Goal: Check status: Check status

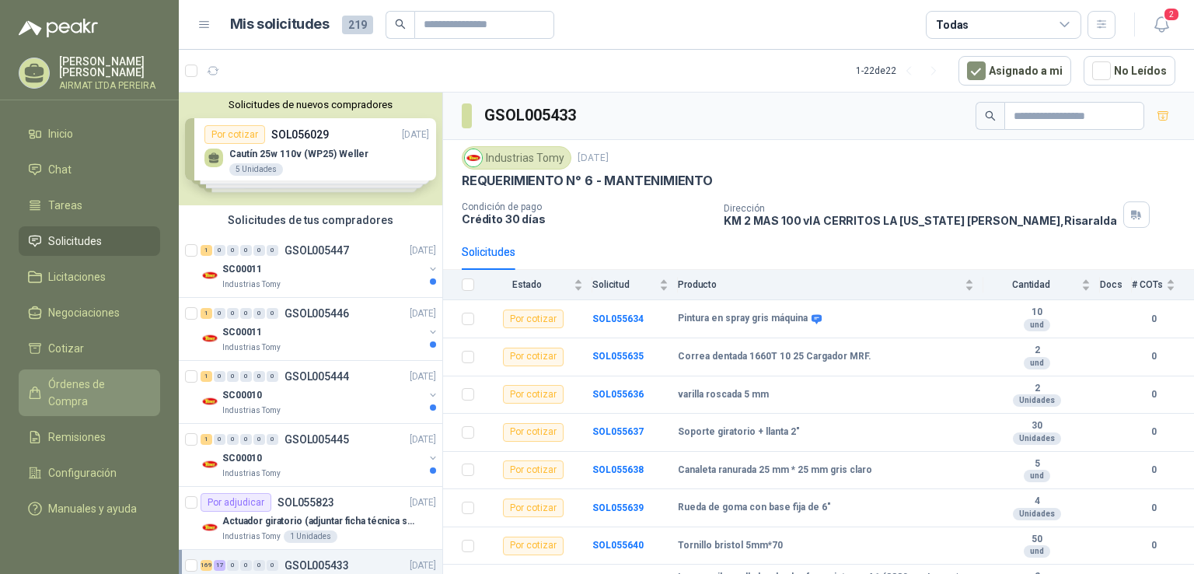
click at [105, 393] on span "Órdenes de Compra" at bounding box center [96, 392] width 97 height 34
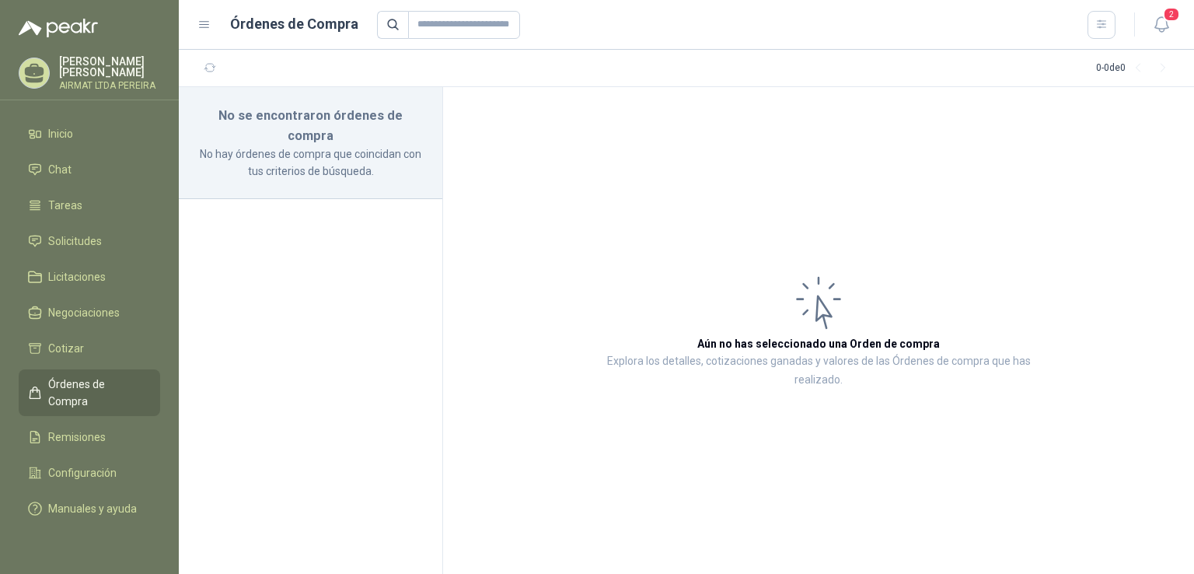
click at [105, 393] on span "Órdenes de Compra" at bounding box center [96, 392] width 97 height 34
click at [95, 246] on span "Solicitudes" at bounding box center [75, 240] width 54 height 17
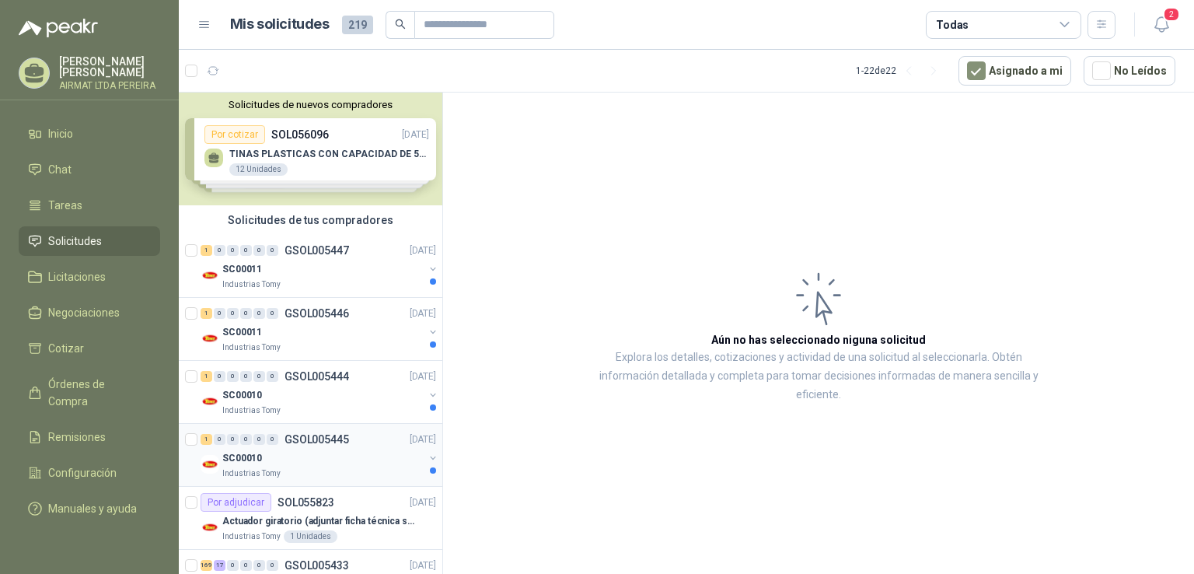
click at [337, 458] on div "SC00010" at bounding box center [322, 457] width 201 height 19
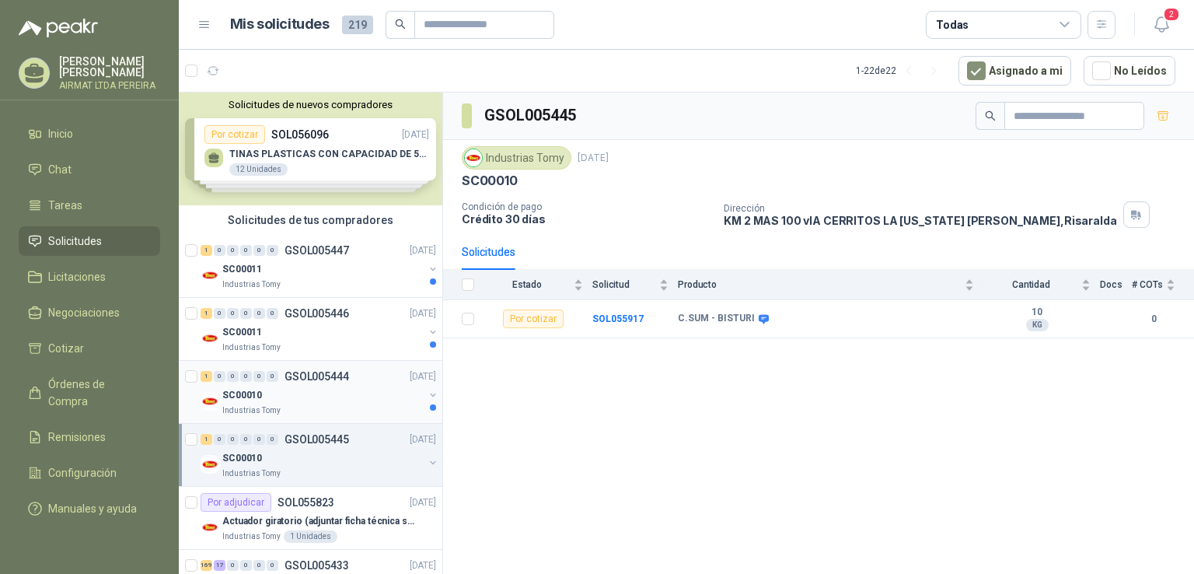
click at [365, 397] on div "SC00010" at bounding box center [322, 395] width 201 height 19
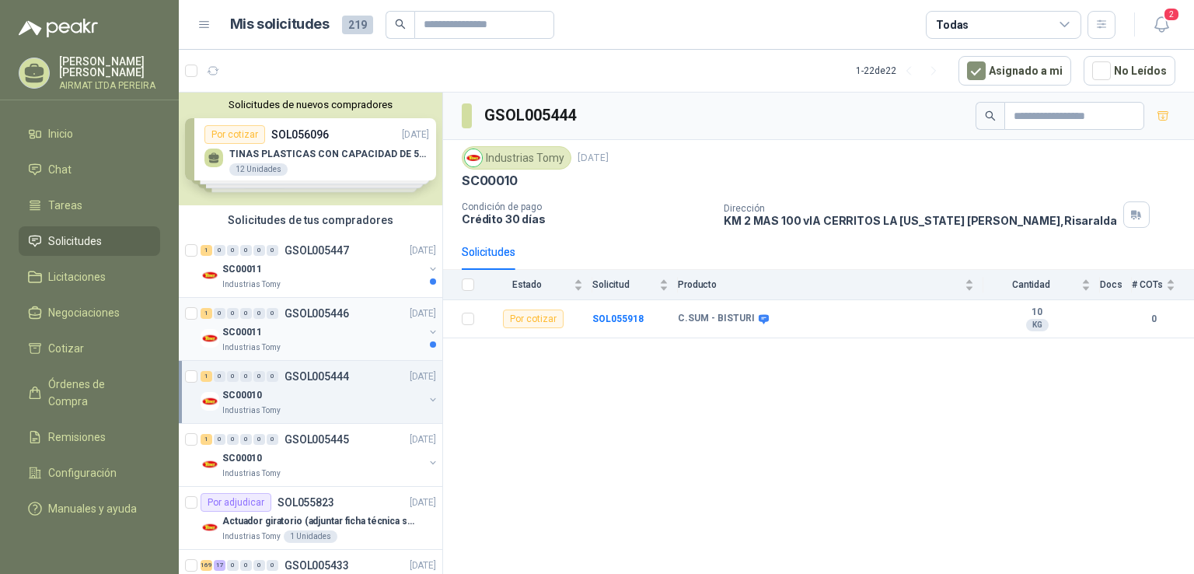
click at [351, 330] on div "SC00011" at bounding box center [322, 332] width 201 height 19
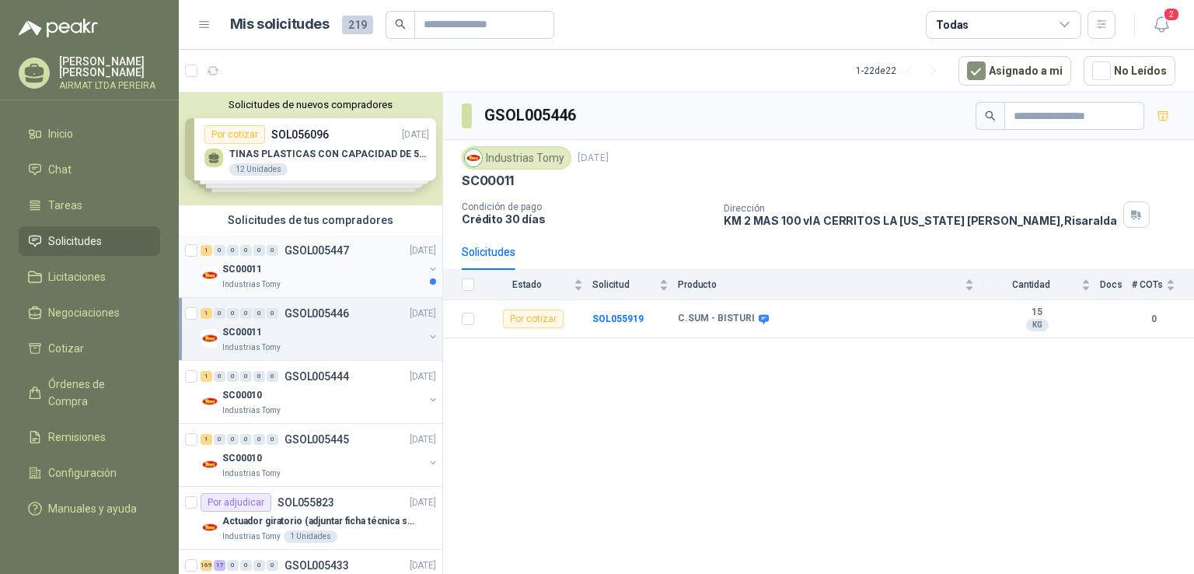
click at [336, 263] on div "SC00011" at bounding box center [322, 269] width 201 height 19
